Goal: Check status: Check status

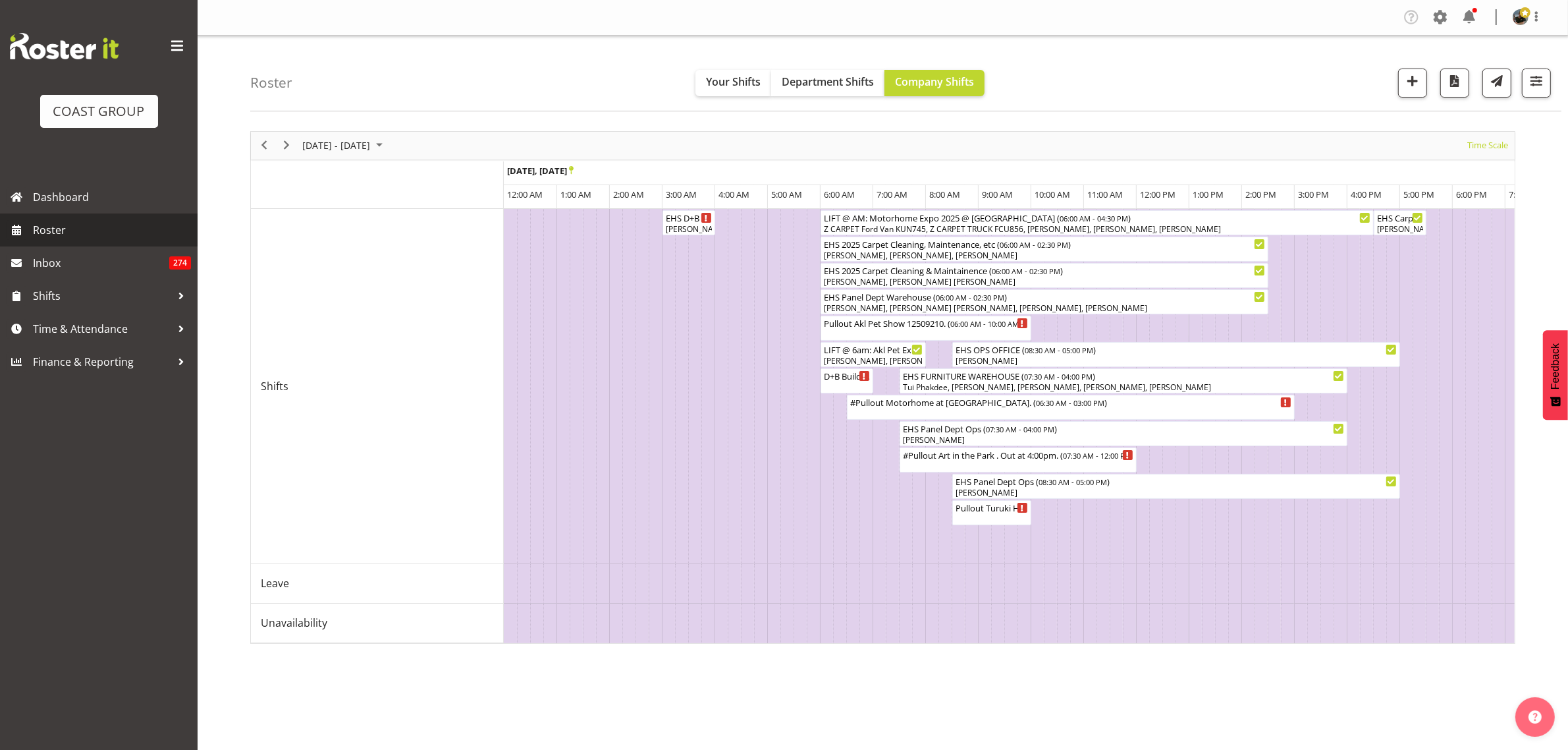
click at [83, 232] on span "Roster" at bounding box center [112, 230] width 158 height 20
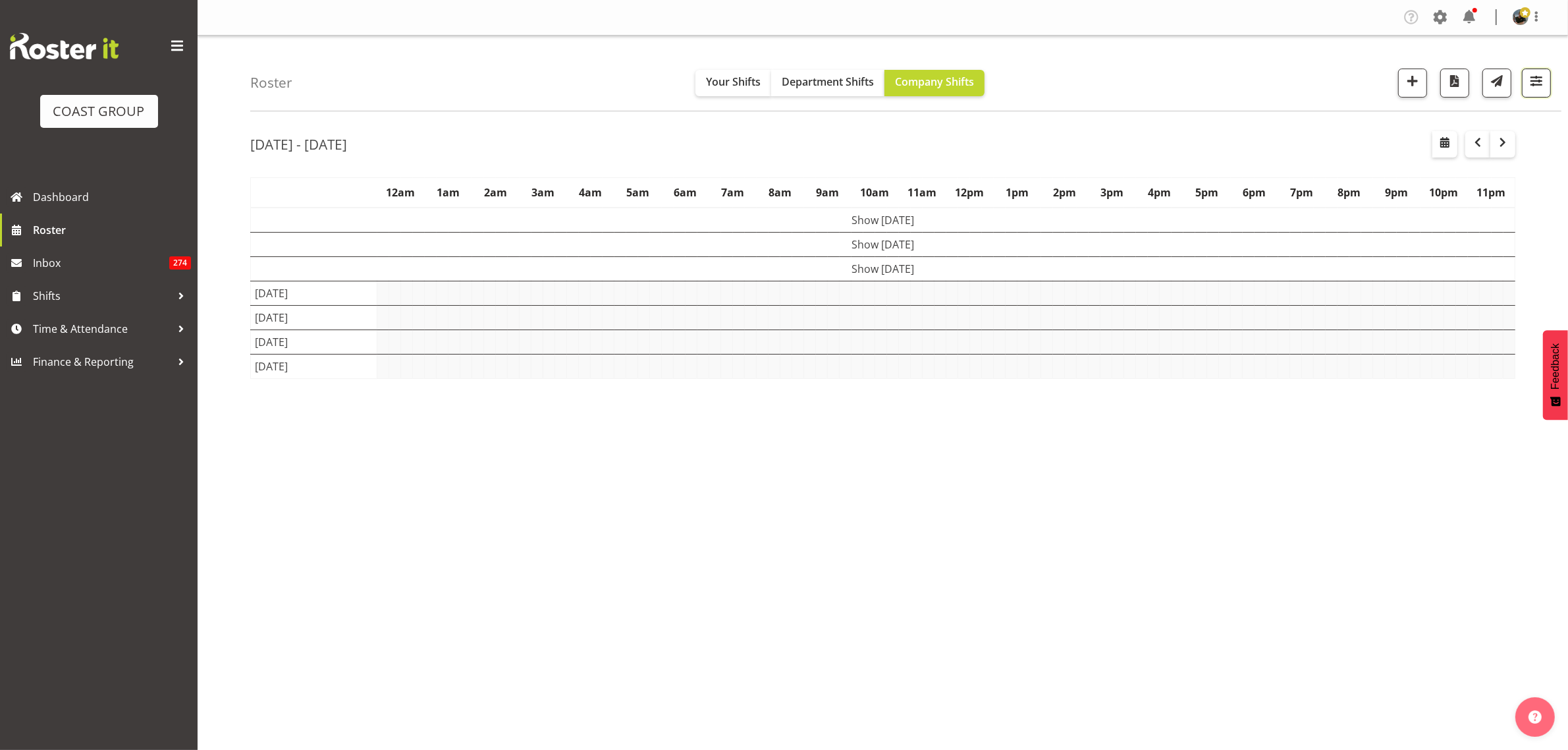
click at [1542, 83] on span "button" at bounding box center [1537, 81] width 17 height 17
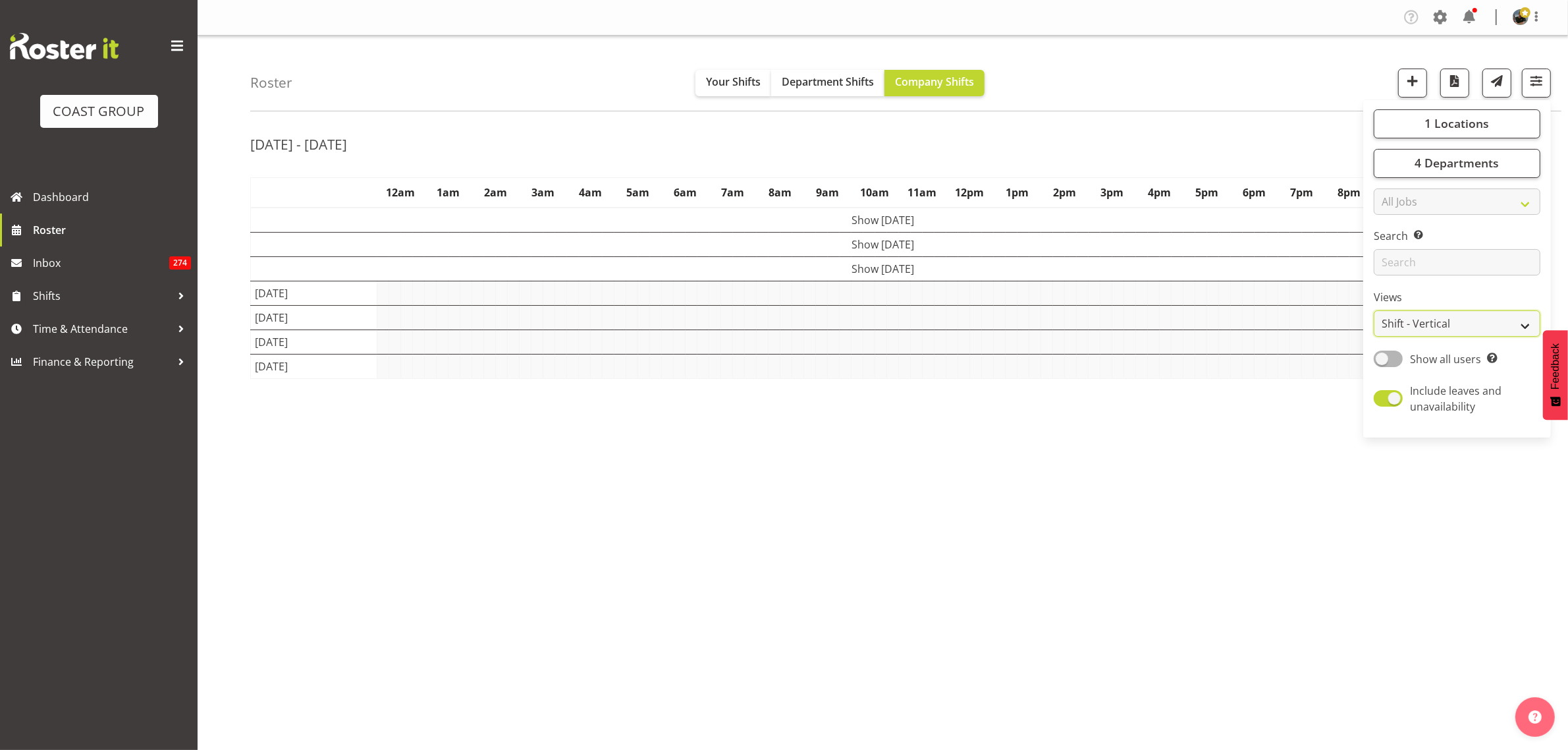
click at [1526, 327] on select "Staff Role Shift - Horizontal Shift - Vertical Staff - Location" at bounding box center [1457, 323] width 166 height 26
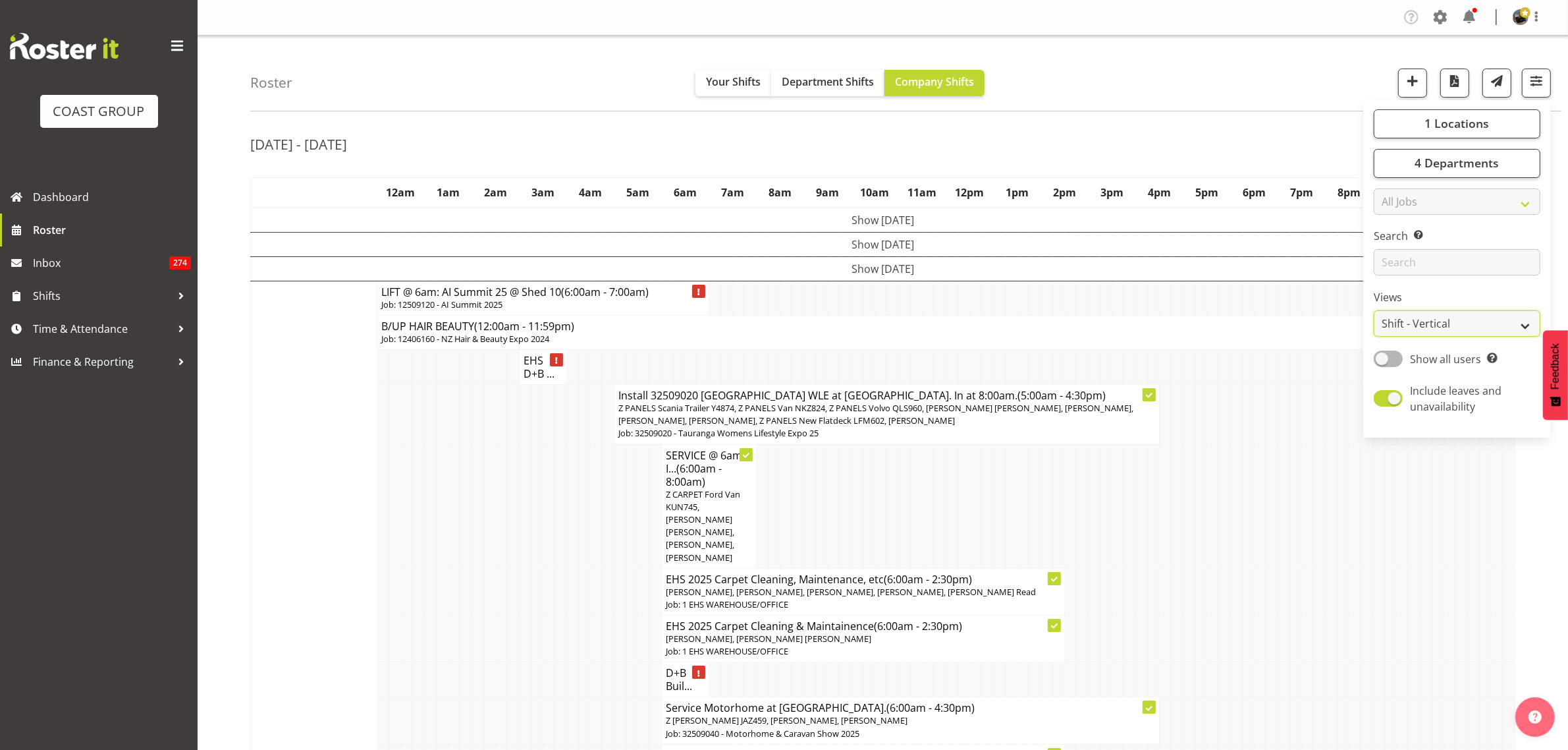
select select "staff"
click at [1374, 310] on select "Staff Role Shift - Horizontal Shift - Vertical Staff - Location" at bounding box center [1457, 323] width 166 height 26
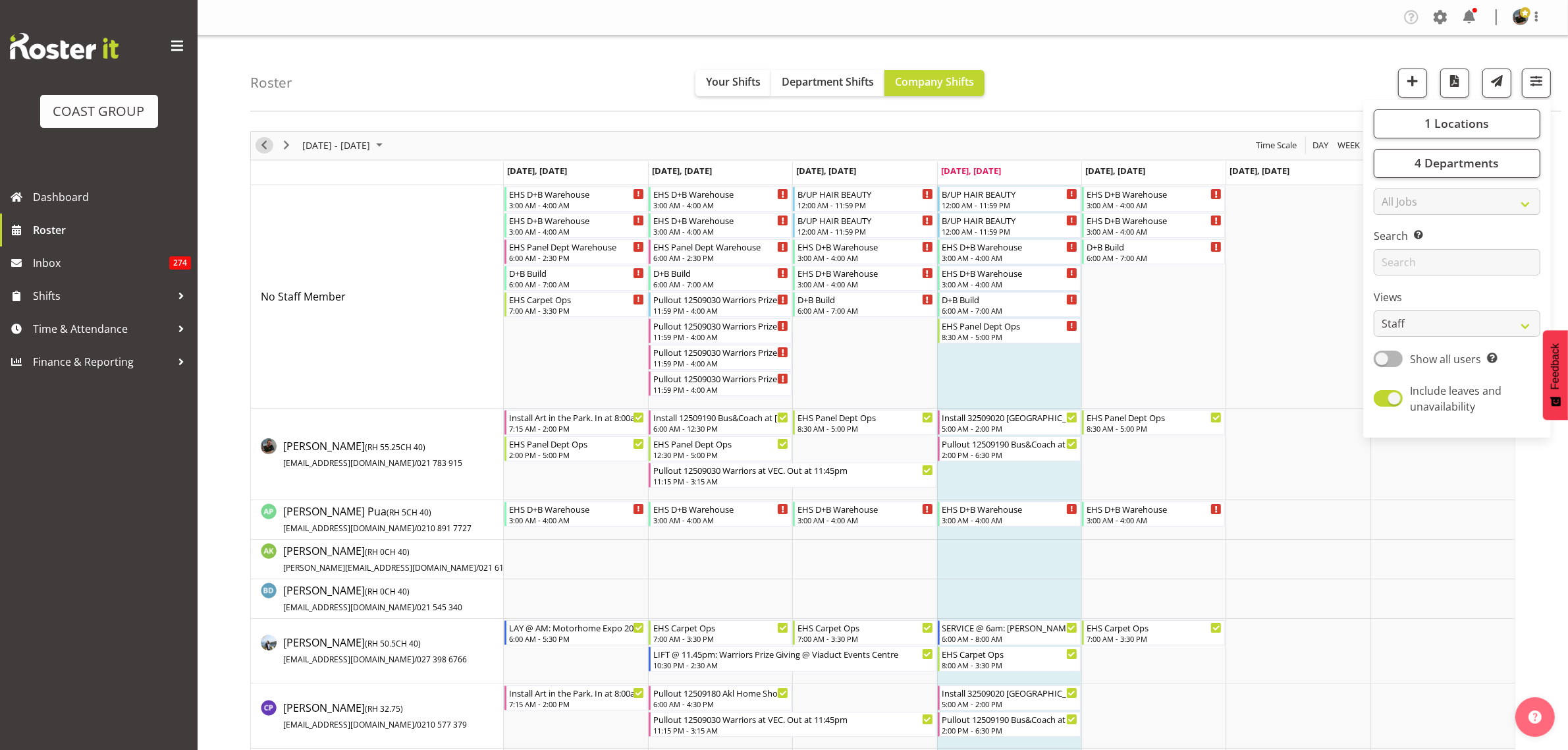
click at [261, 152] on span "Previous" at bounding box center [264, 145] width 16 height 17
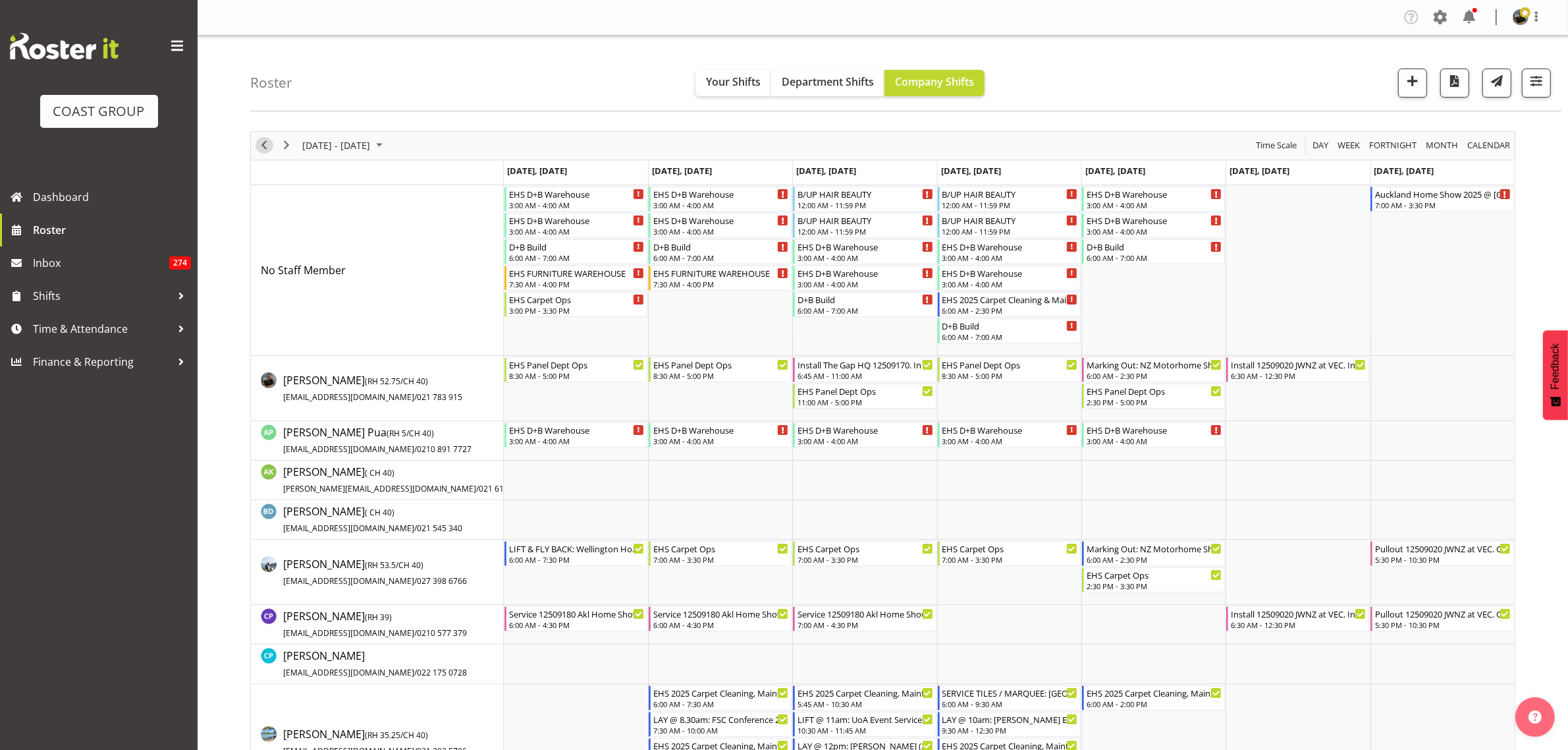
drag, startPoint x: 264, startPoint y: 146, endPoint x: 288, endPoint y: 164, distance: 30.0
click at [264, 146] on span "Previous" at bounding box center [264, 145] width 16 height 17
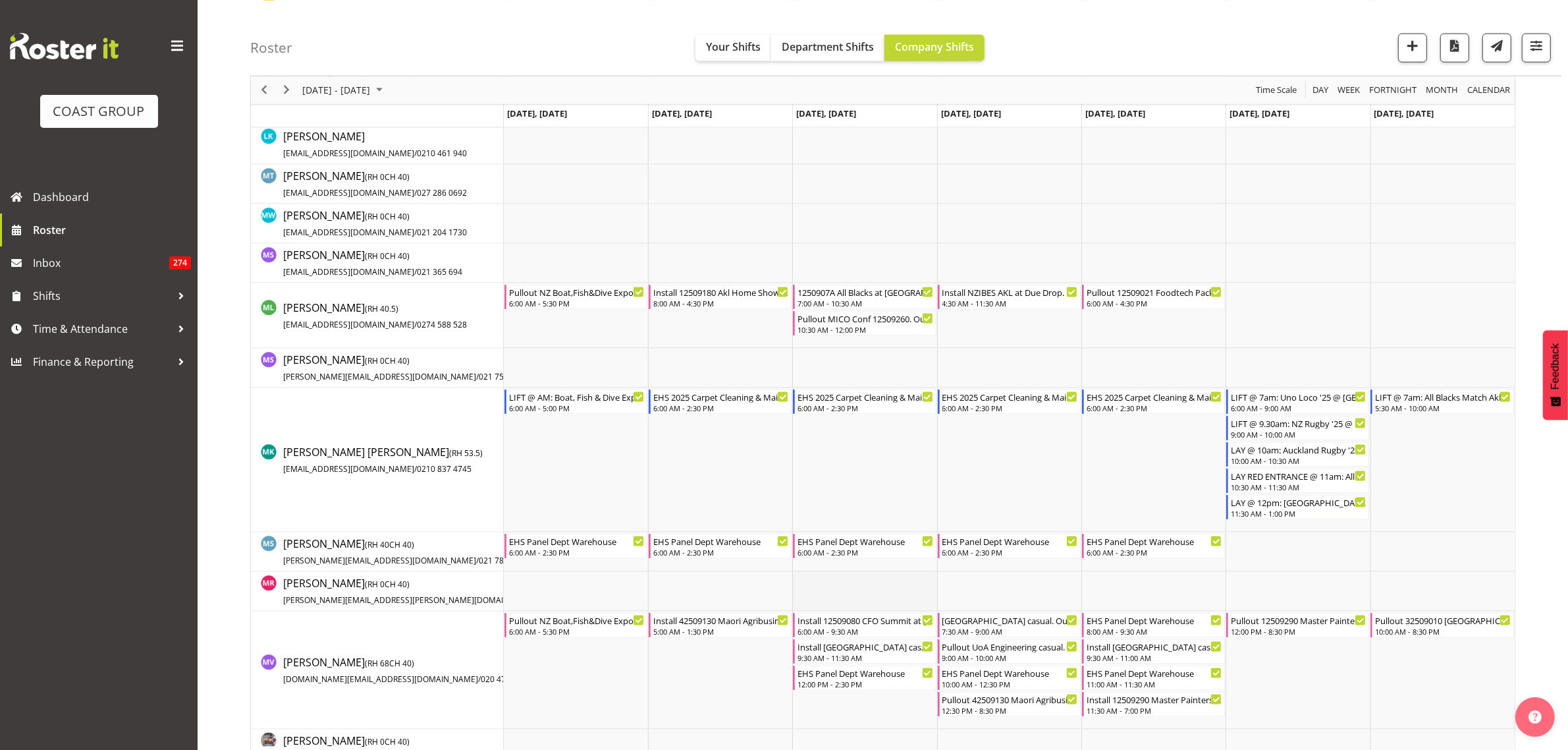
scroll to position [2307, 0]
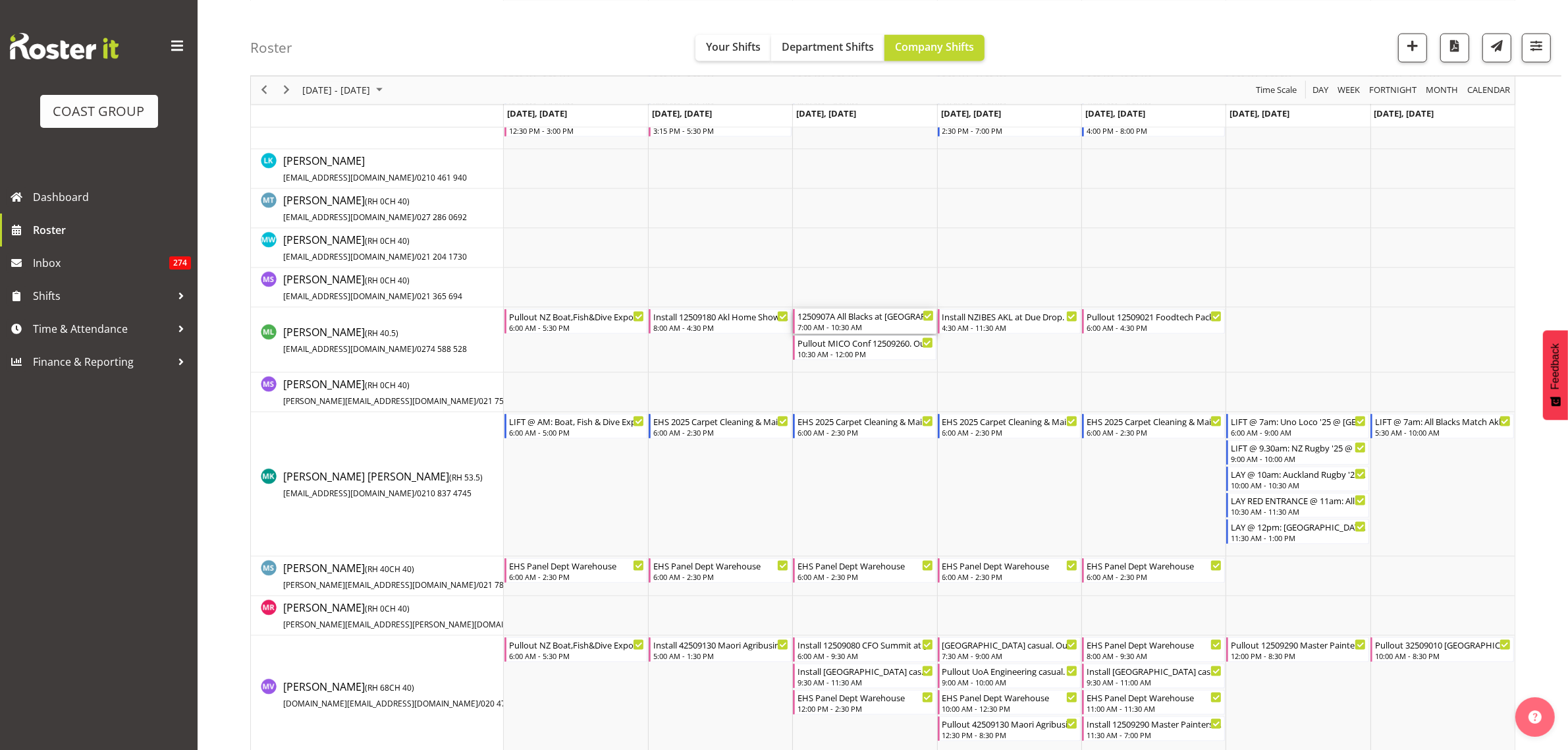
click at [884, 325] on div "7:00 AM - 10:30 AM" at bounding box center [865, 327] width 136 height 10
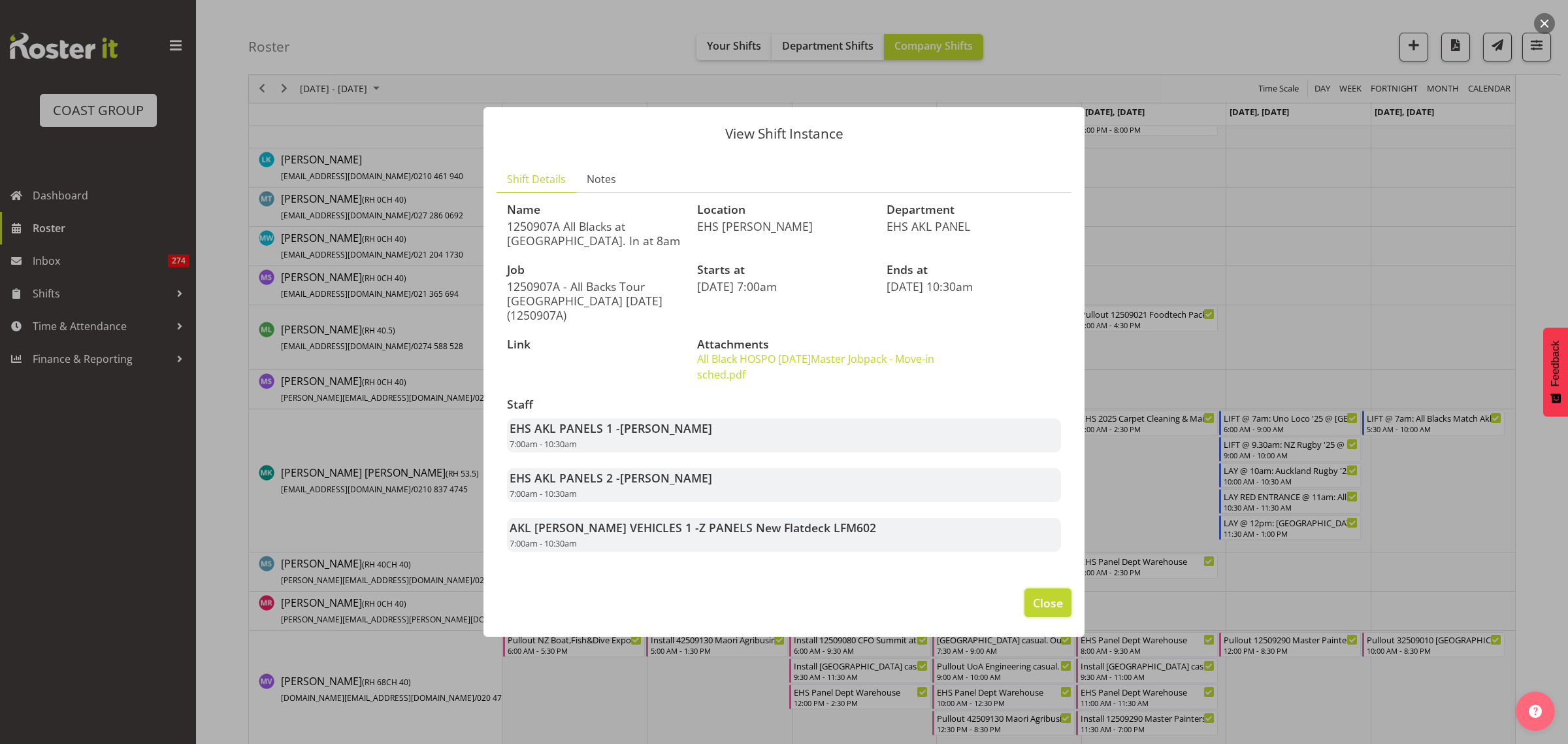
click at [1046, 595] on span "Close" at bounding box center [1048, 603] width 30 height 17
